Goal: Use online tool/utility

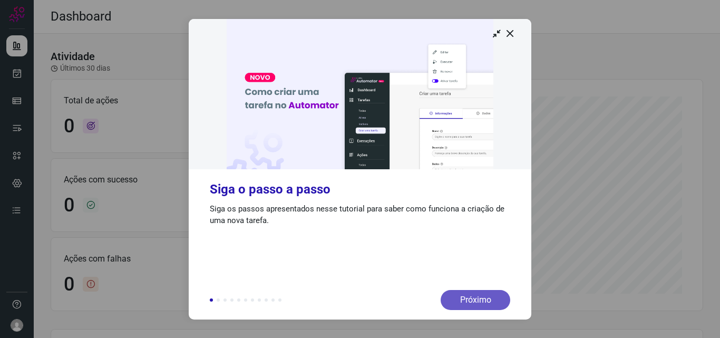
click at [473, 307] on div "Próximo" at bounding box center [475, 300] width 70 height 20
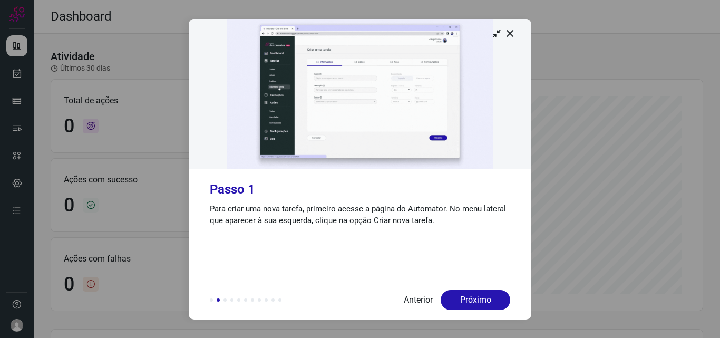
click at [473, 307] on div "Próximo" at bounding box center [475, 300] width 70 height 20
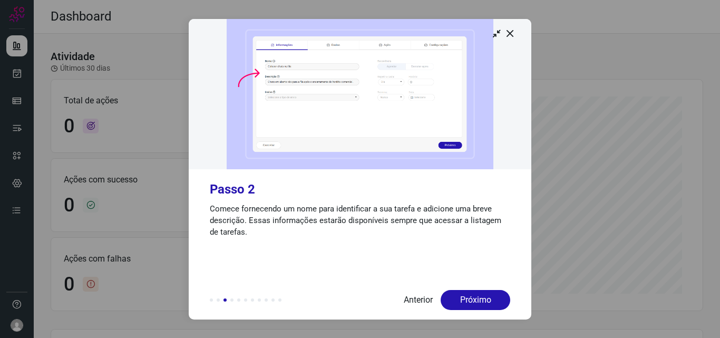
click at [473, 307] on div "Próximo" at bounding box center [475, 300] width 70 height 20
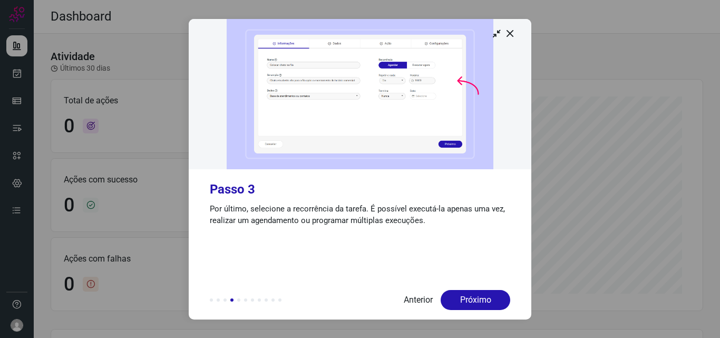
click at [473, 307] on div "Próximo" at bounding box center [475, 300] width 70 height 20
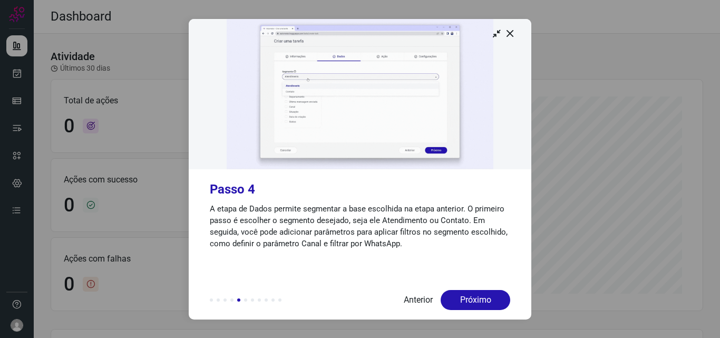
click at [473, 307] on div "Próximo" at bounding box center [475, 300] width 70 height 20
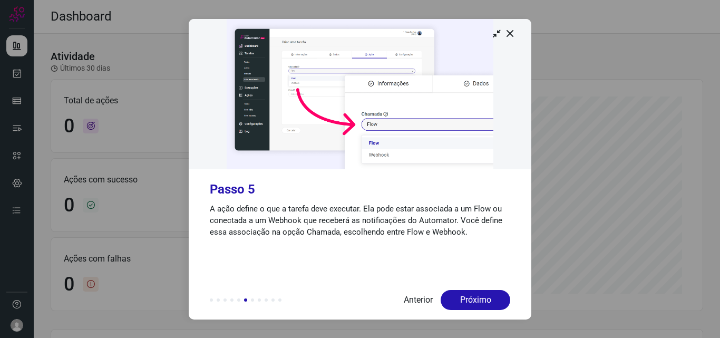
click at [473, 307] on div "Próximo" at bounding box center [475, 300] width 70 height 20
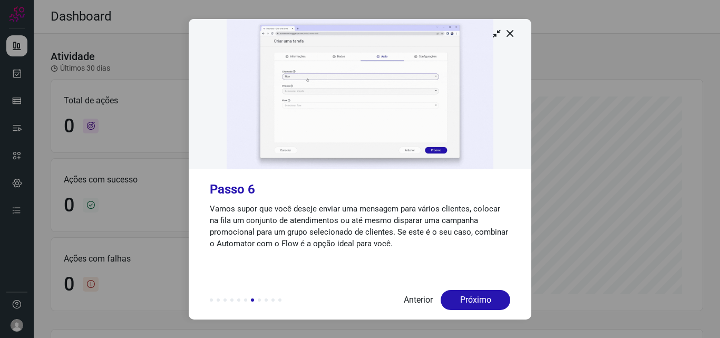
click at [473, 307] on div "Próximo" at bounding box center [475, 300] width 70 height 20
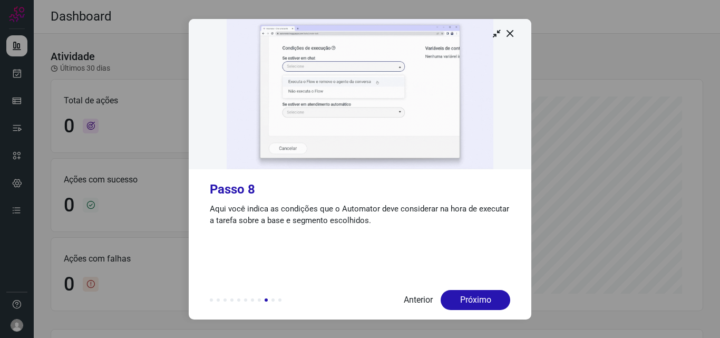
click at [473, 307] on div "Próximo" at bounding box center [475, 300] width 70 height 20
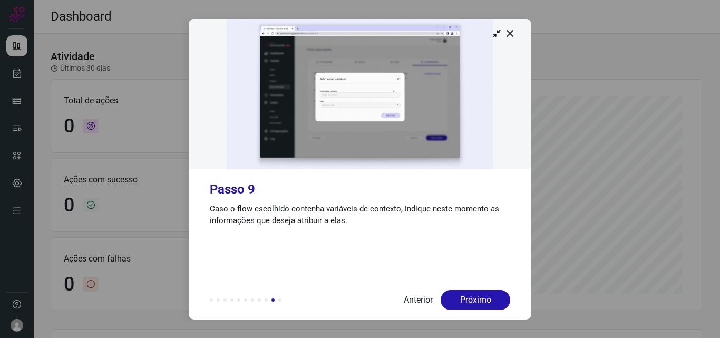
click at [473, 307] on div "Próximo" at bounding box center [475, 300] width 70 height 20
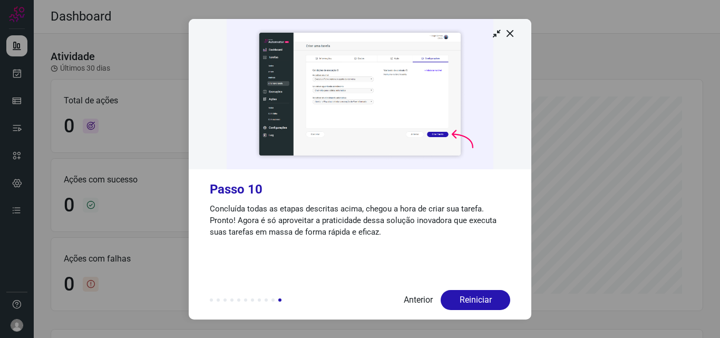
click at [473, 307] on div "Reiniciar" at bounding box center [475, 300] width 70 height 20
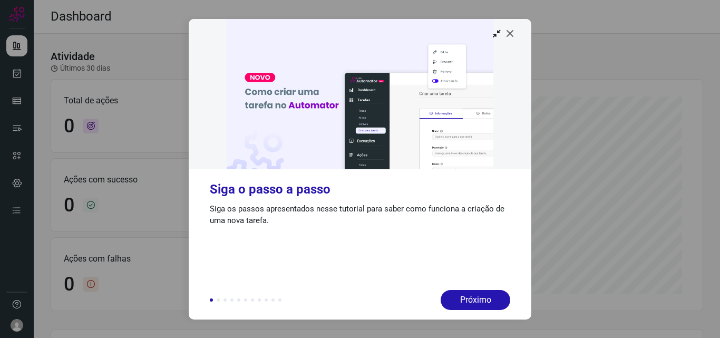
click at [513, 35] on icon at bounding box center [510, 33] width 11 height 11
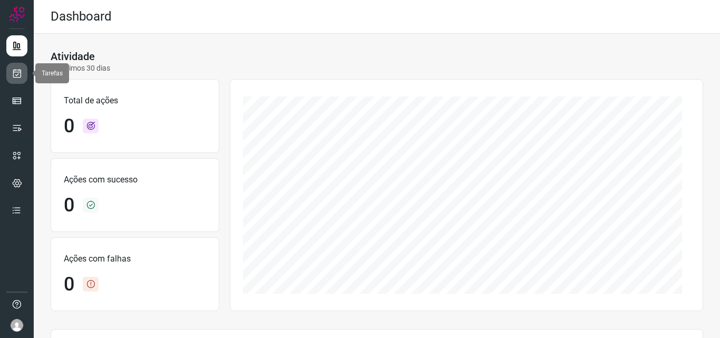
click at [18, 77] on icon at bounding box center [17, 73] width 11 height 11
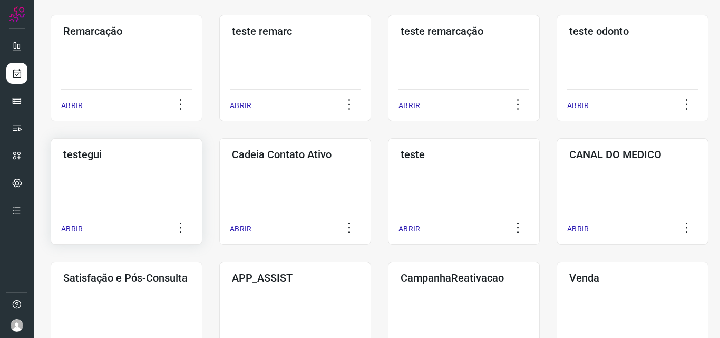
scroll to position [211, 0]
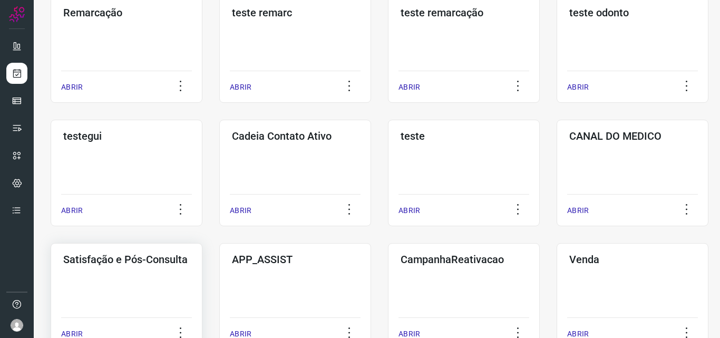
click at [128, 272] on div "Satisfação e Pós-Consulta ABRIR" at bounding box center [127, 296] width 152 height 106
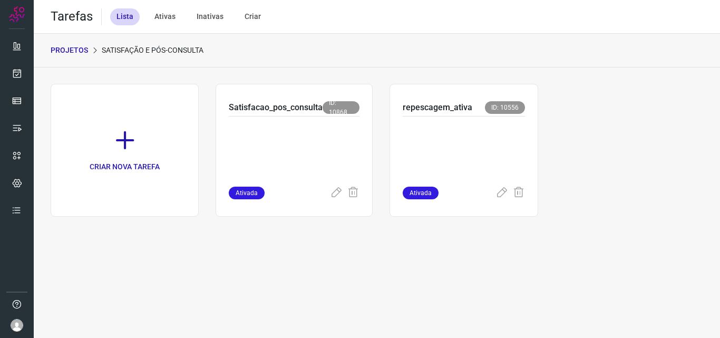
click at [447, 26] on div "Tarefas Lista Ativas Inativas Criar" at bounding box center [377, 17] width 686 height 34
click at [457, 120] on div at bounding box center [463, 151] width 122 height 70
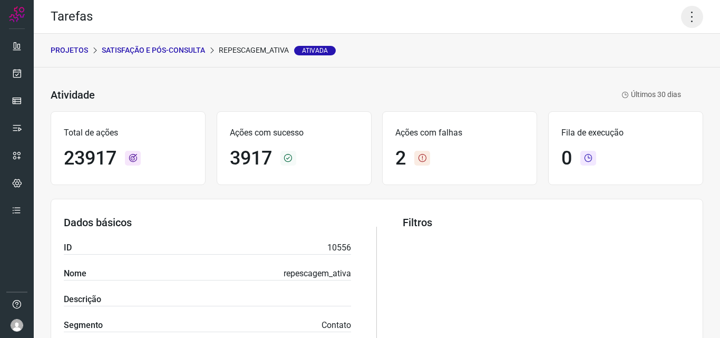
click at [681, 22] on icon at bounding box center [692, 17] width 22 height 22
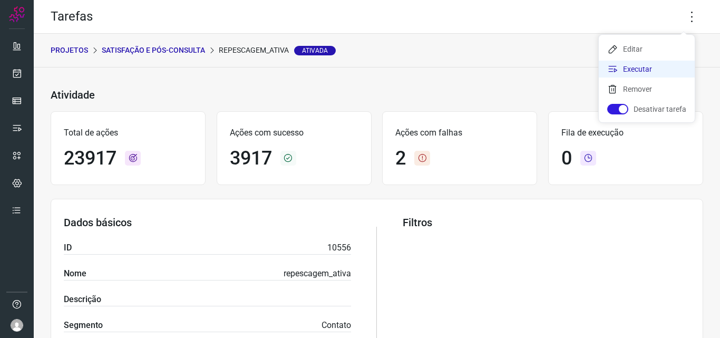
click at [639, 70] on li "Executar" at bounding box center [646, 69] width 96 height 17
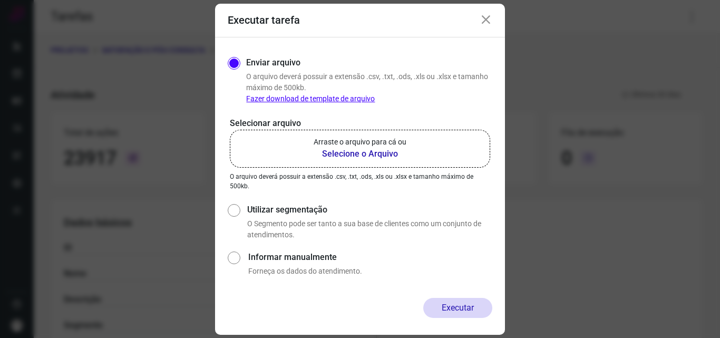
click at [487, 23] on icon at bounding box center [485, 20] width 13 height 13
